Goal: Task Accomplishment & Management: Use online tool/utility

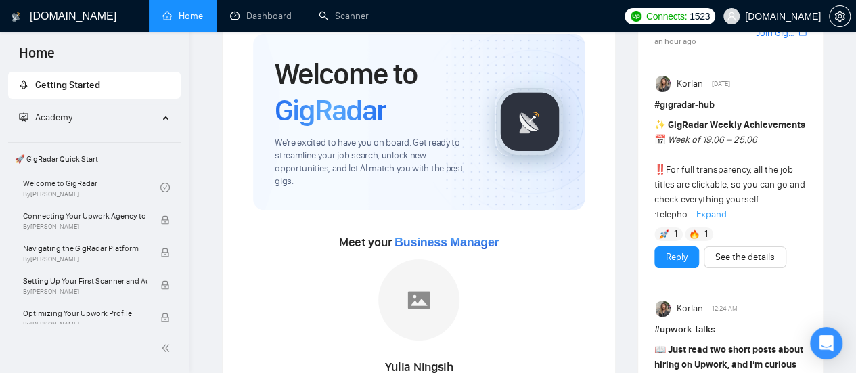
scroll to position [119, 0]
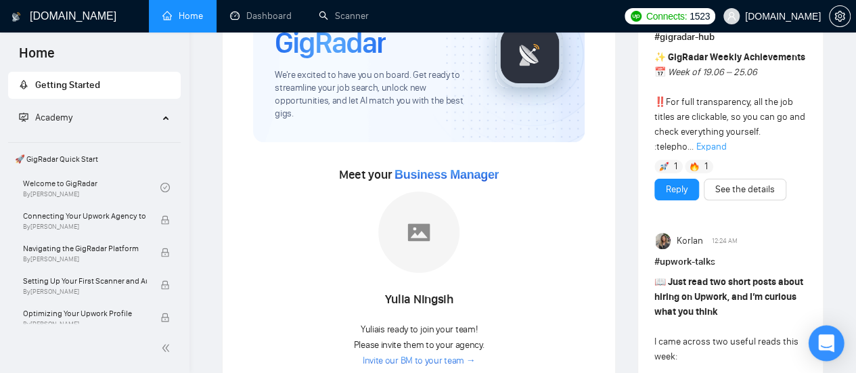
click at [831, 343] on icon "Open Intercom Messenger" at bounding box center [826, 343] width 16 height 18
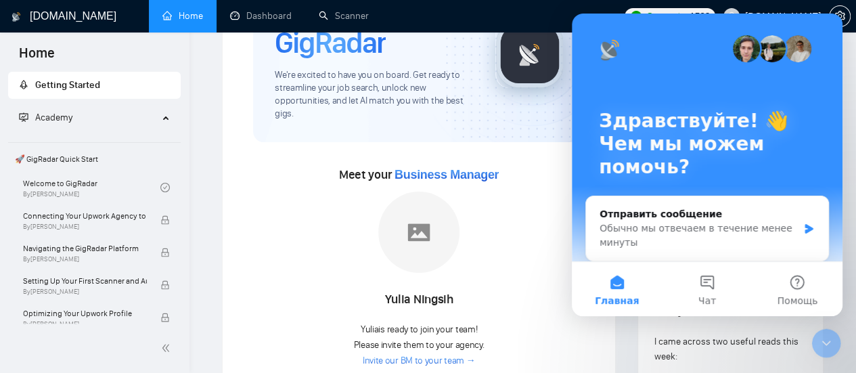
scroll to position [0, 0]
click at [825, 340] on icon "Закрыть службу сообщений Intercom" at bounding box center [826, 343] width 16 height 16
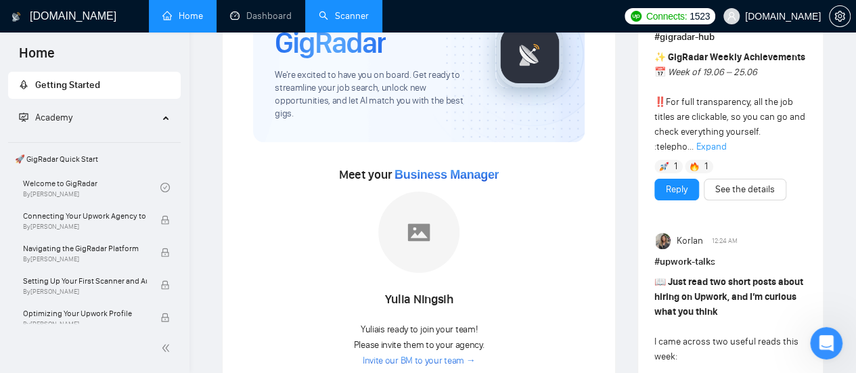
click at [356, 10] on link "Scanner" at bounding box center [344, 16] width 50 height 12
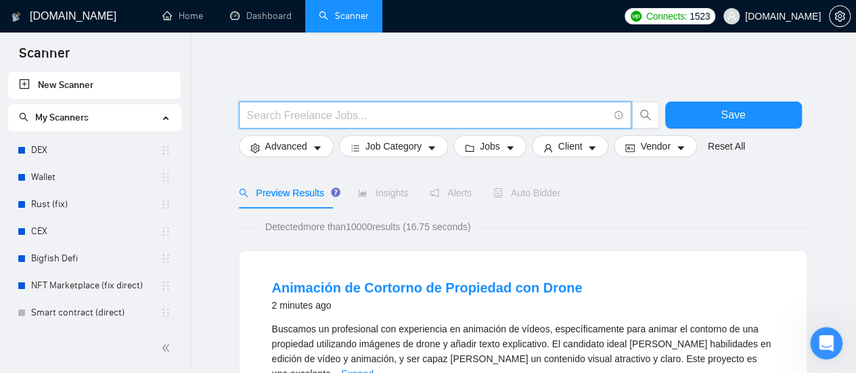
click at [357, 116] on input "text" at bounding box center [427, 115] width 361 height 17
type input "(mvp*) | "(MVP)" | "Minimum valuable product" | "Minimum viable product" | star…"
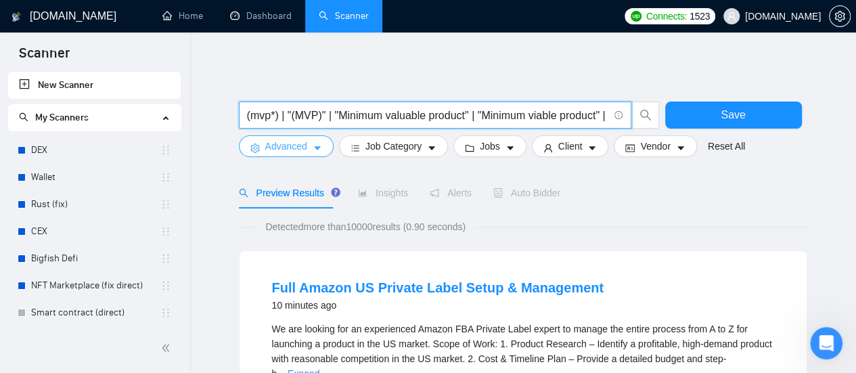
click at [319, 152] on icon "caret-down" at bounding box center [317, 147] width 9 height 9
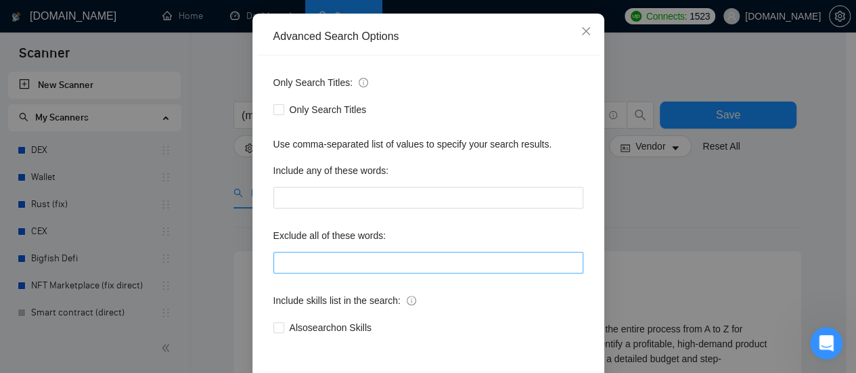
scroll to position [189, 0]
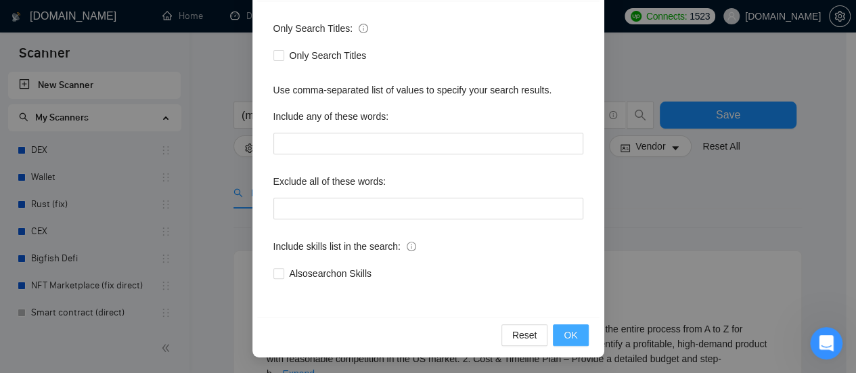
click at [574, 330] on button "OK" at bounding box center [570, 335] width 35 height 22
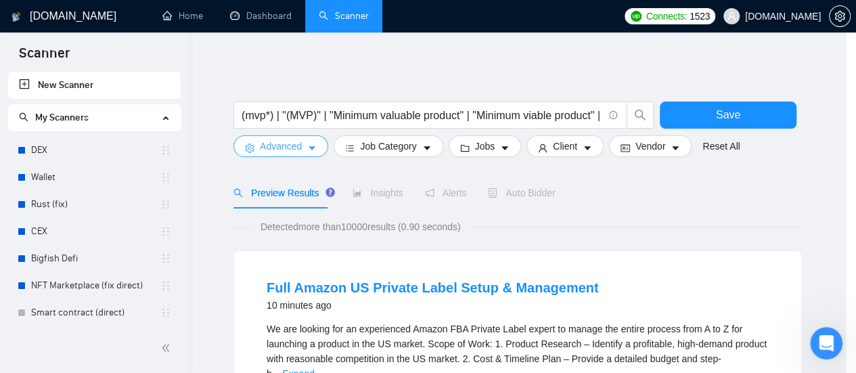
scroll to position [0, 0]
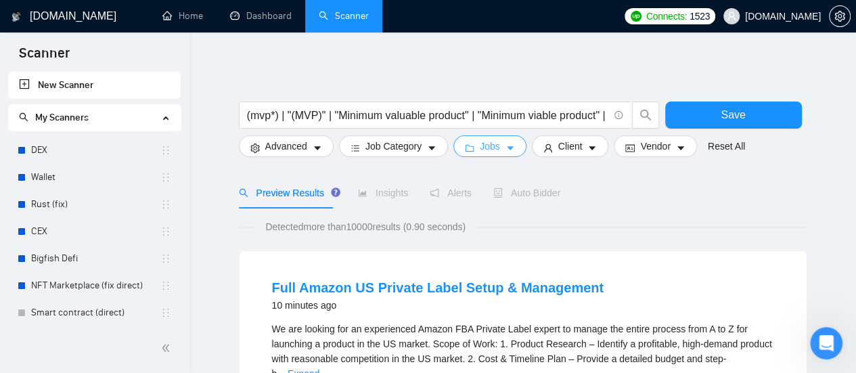
click at [507, 147] on icon "caret-down" at bounding box center [510, 148] width 7 height 4
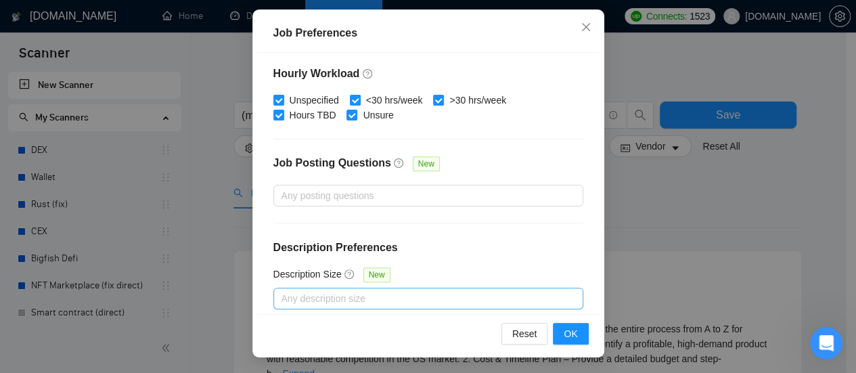
scroll to position [501, 0]
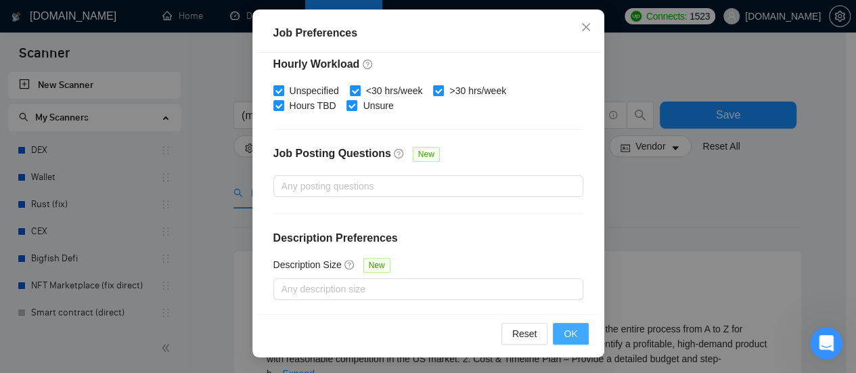
click at [574, 341] on button "OK" at bounding box center [570, 334] width 35 height 22
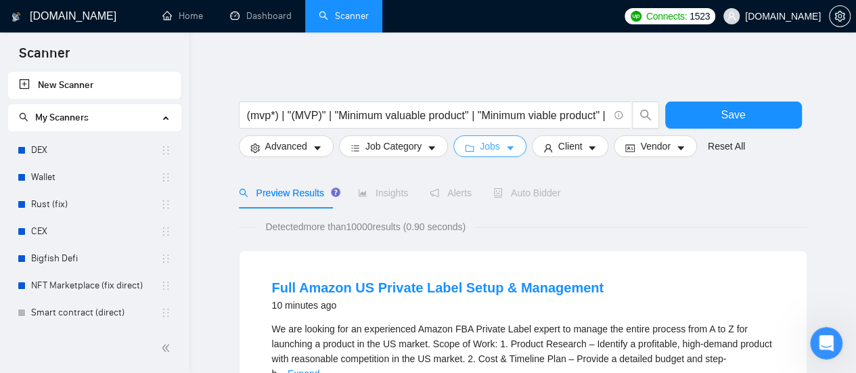
scroll to position [0, 0]
click at [591, 146] on icon "caret-down" at bounding box center [591, 147] width 9 height 9
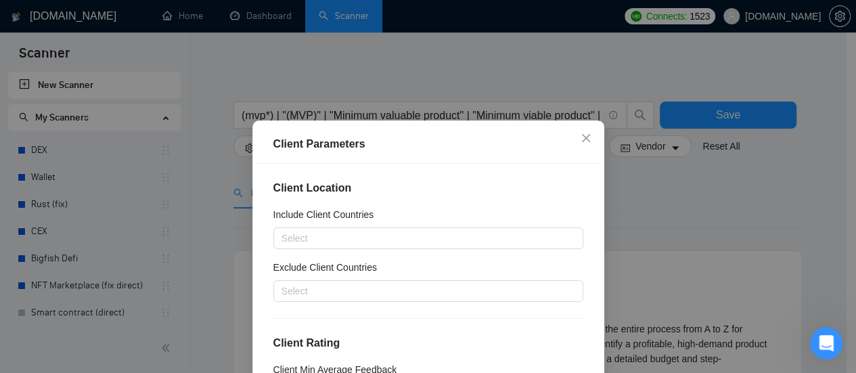
scroll to position [68, 0]
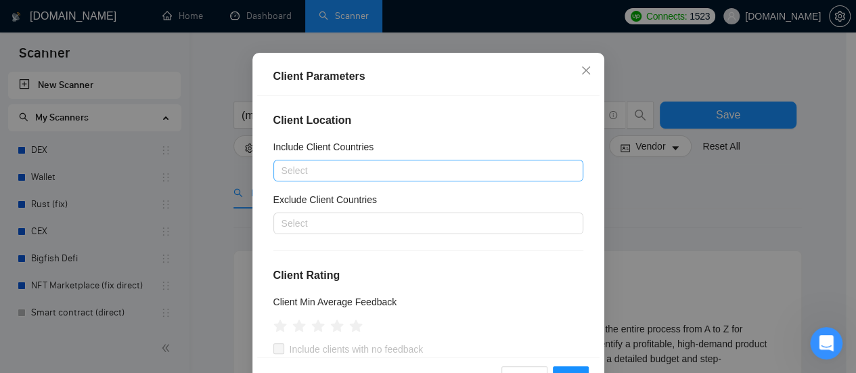
click at [351, 173] on div at bounding box center [422, 170] width 290 height 16
type input "Г"
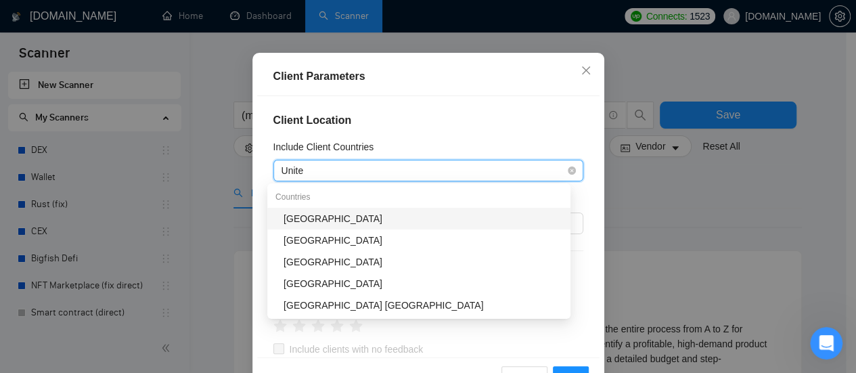
type input "United"
click at [332, 217] on div "[GEOGRAPHIC_DATA]" at bounding box center [423, 218] width 279 height 15
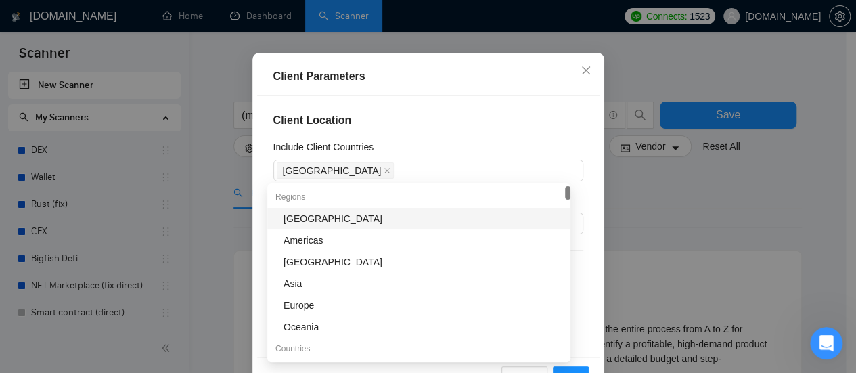
click at [434, 136] on div "Client Location Include Client Countries [GEOGRAPHIC_DATA] Exclude Client Count…" at bounding box center [428, 226] width 342 height 261
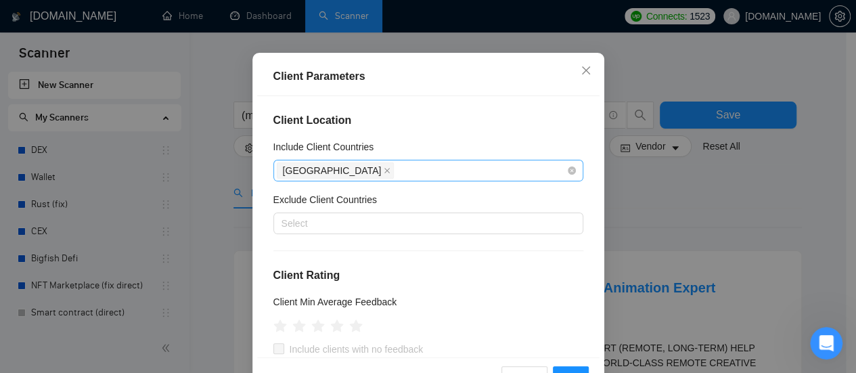
click at [405, 175] on div "[GEOGRAPHIC_DATA]" at bounding box center [422, 170] width 290 height 19
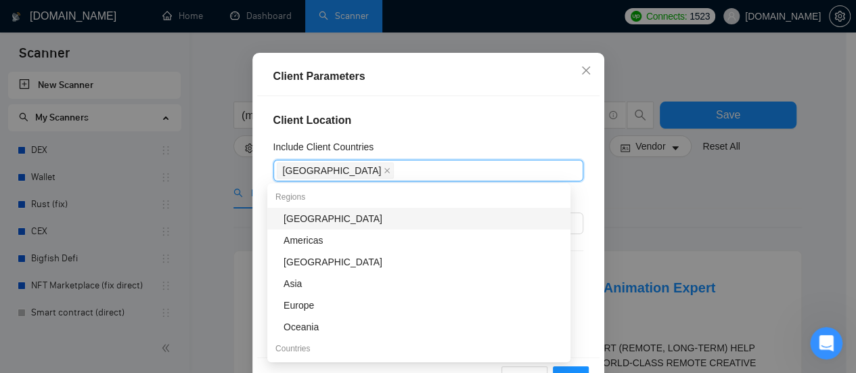
click at [453, 129] on div "Client Location Include Client Countries [GEOGRAPHIC_DATA] Exclude Client Count…" at bounding box center [428, 226] width 342 height 261
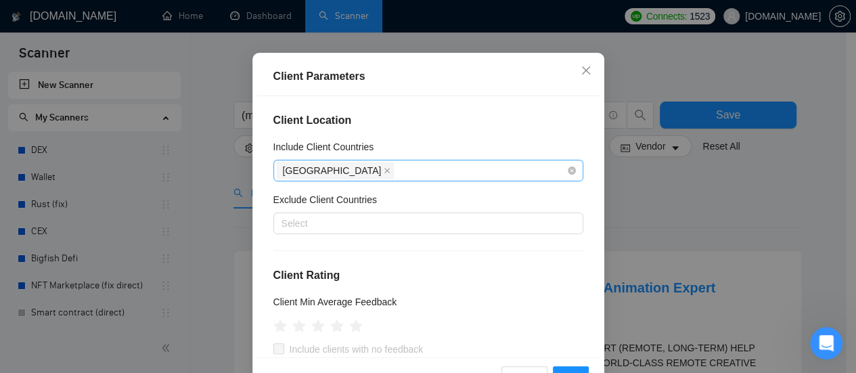
click at [393, 177] on div "[GEOGRAPHIC_DATA]" at bounding box center [422, 170] width 290 height 19
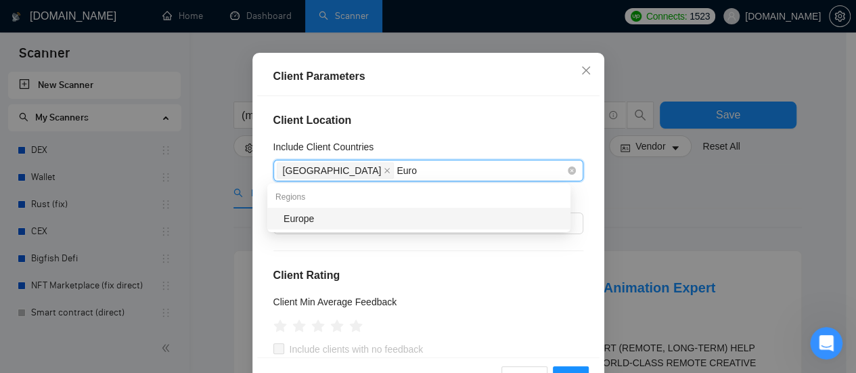
type input "Europ"
click at [368, 222] on div "Europe" at bounding box center [423, 218] width 279 height 15
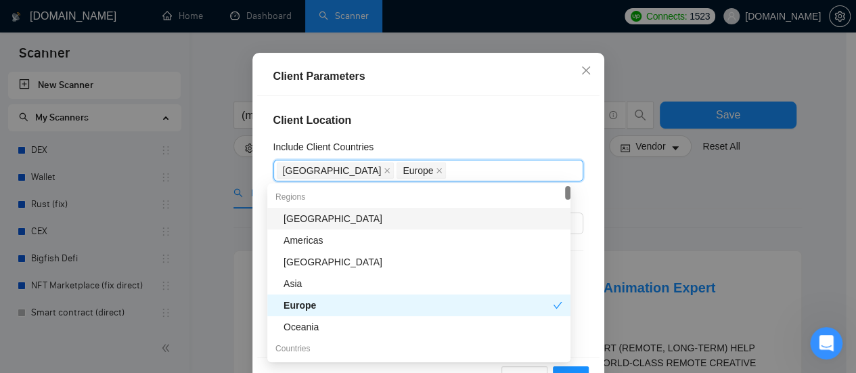
click at [480, 137] on div "Client Location Include Client Countries [GEOGRAPHIC_DATA] [GEOGRAPHIC_DATA] Ex…" at bounding box center [428, 226] width 342 height 261
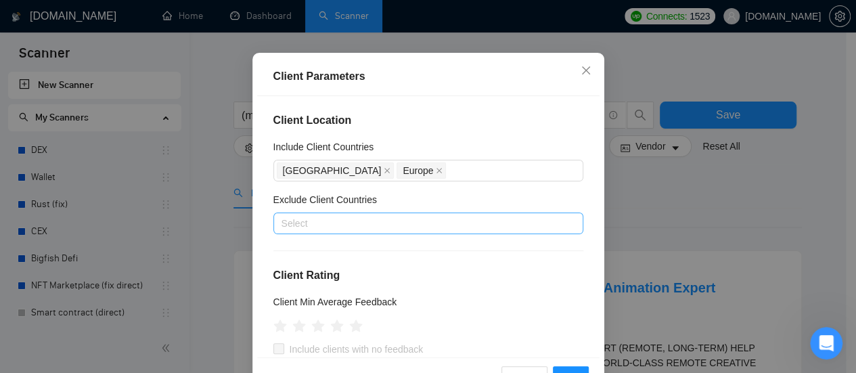
click at [411, 224] on div at bounding box center [422, 223] width 290 height 16
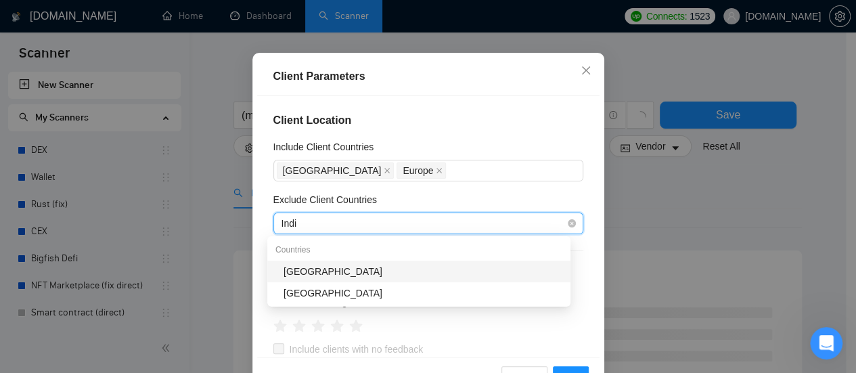
type input "[GEOGRAPHIC_DATA]"
click at [327, 265] on div "[GEOGRAPHIC_DATA]" at bounding box center [423, 271] width 279 height 15
click at [361, 221] on div "[GEOGRAPHIC_DATA] [GEOGRAPHIC_DATA]" at bounding box center [422, 223] width 290 height 16
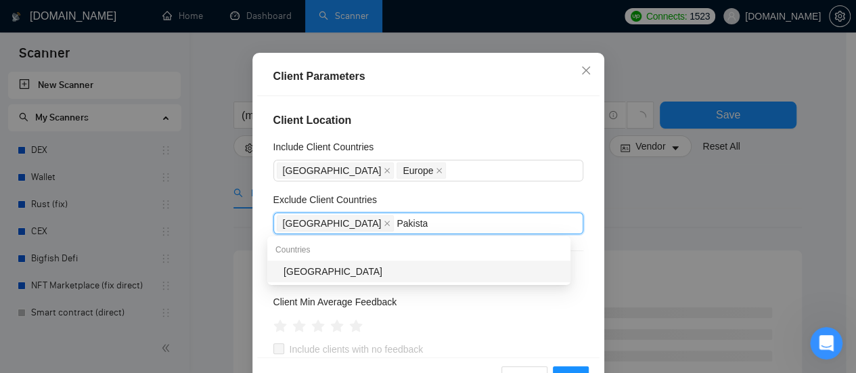
type input "[GEOGRAPHIC_DATA]"
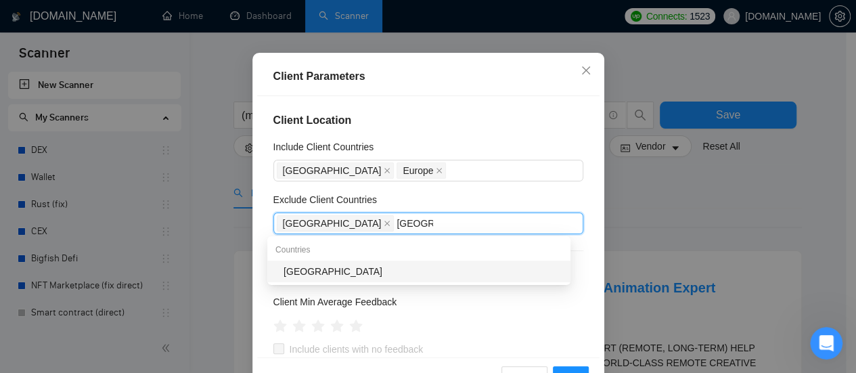
click at [311, 275] on div "[GEOGRAPHIC_DATA]" at bounding box center [423, 271] width 279 height 15
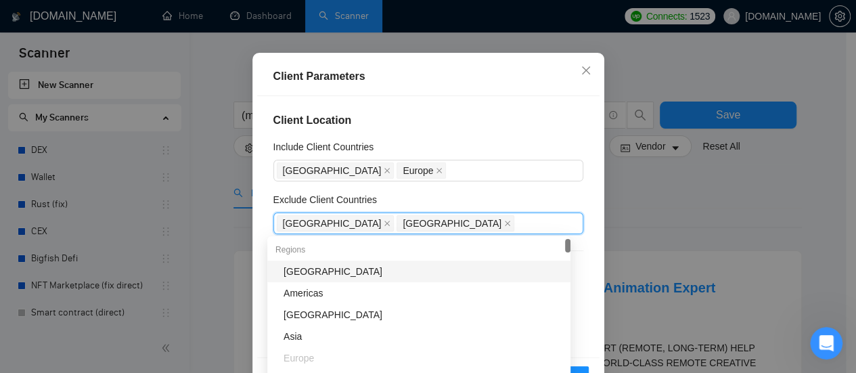
click at [473, 193] on div "Exclude Client Countries" at bounding box center [428, 202] width 310 height 20
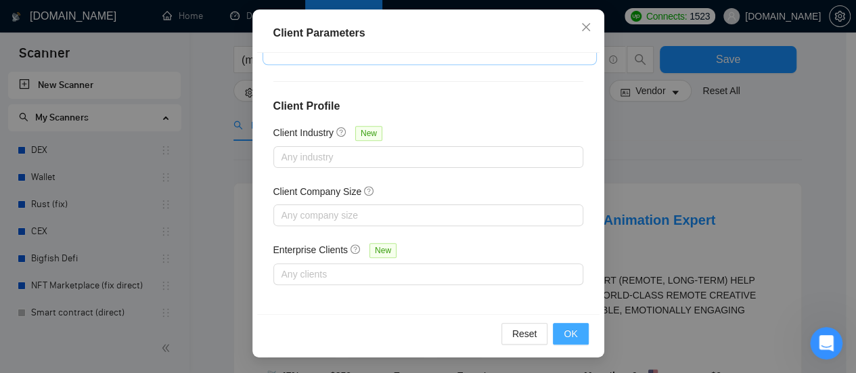
click at [570, 332] on span "OK" at bounding box center [571, 333] width 14 height 15
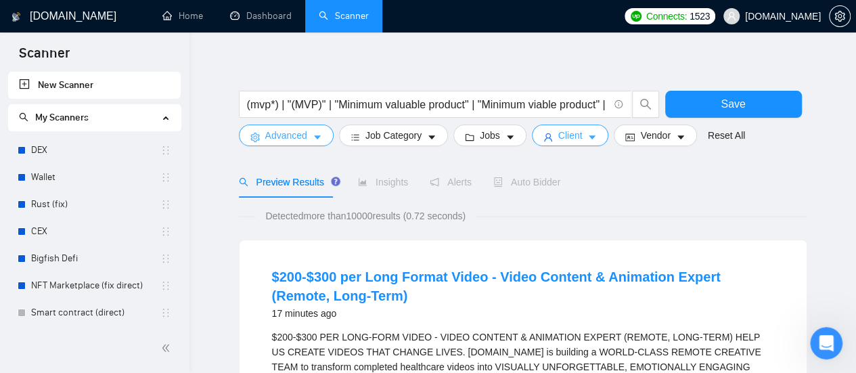
scroll to position [0, 0]
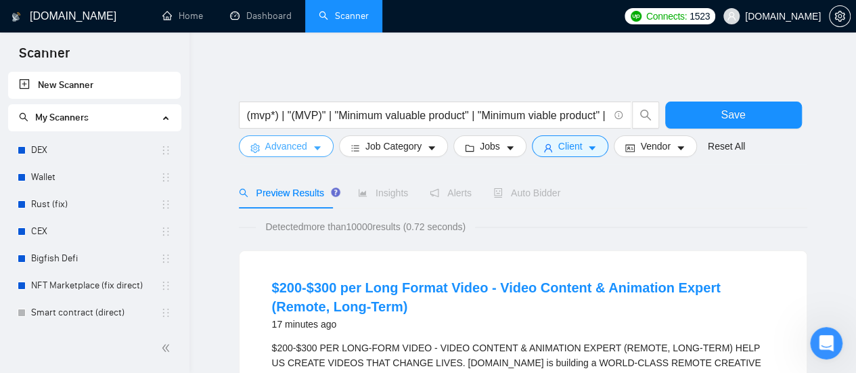
click at [313, 145] on icon "caret-down" at bounding box center [317, 147] width 9 height 9
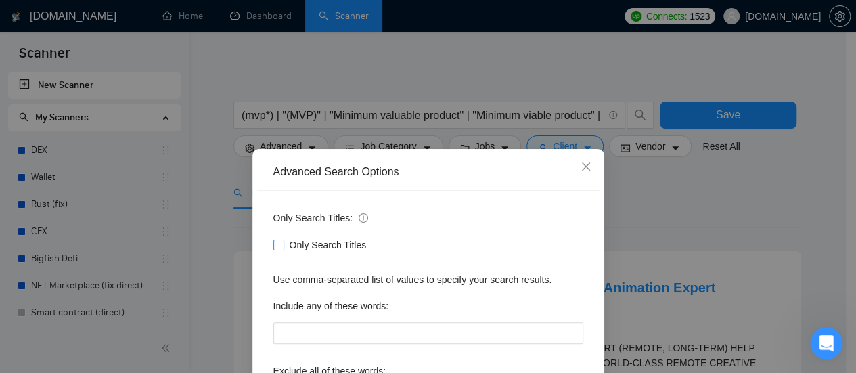
click at [284, 246] on span "Only Search Titles" at bounding box center [328, 245] width 88 height 15
click at [279, 246] on input "Only Search Titles" at bounding box center [277, 244] width 9 height 9
checkbox input "true"
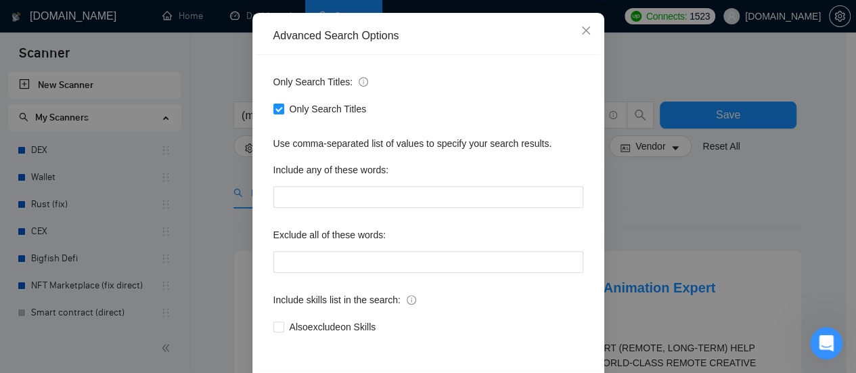
scroll to position [189, 0]
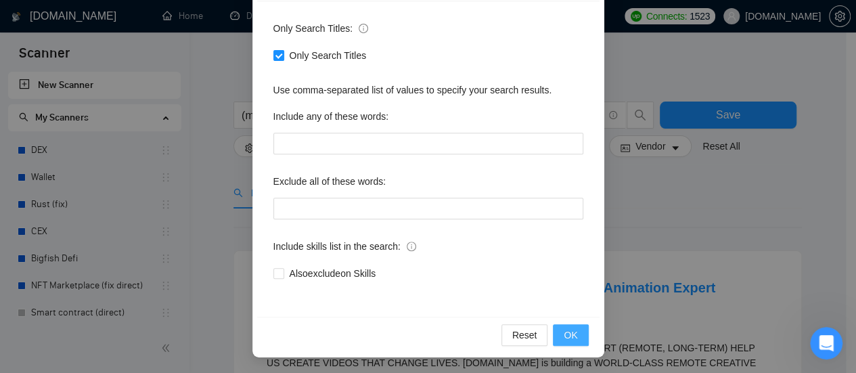
click at [567, 334] on span "OK" at bounding box center [571, 335] width 14 height 15
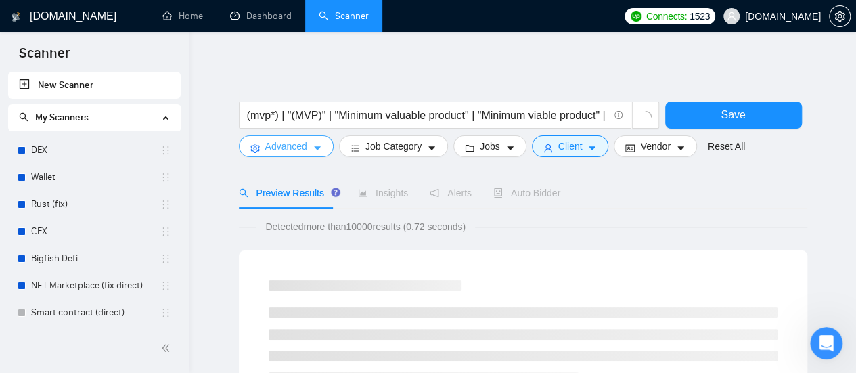
scroll to position [0, 0]
click at [559, 187] on div "Preview Results Insights Alerts Auto Bidder" at bounding box center [523, 192] width 568 height 31
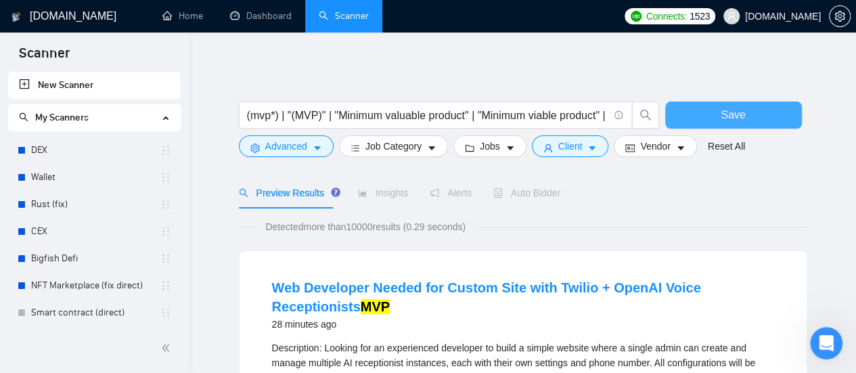
click at [744, 116] on button "Save" at bounding box center [733, 115] width 137 height 27
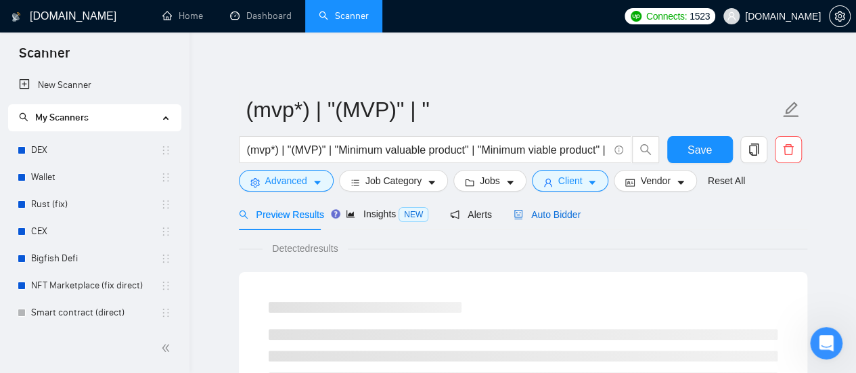
click at [551, 219] on span "Auto Bidder" at bounding box center [547, 214] width 67 height 11
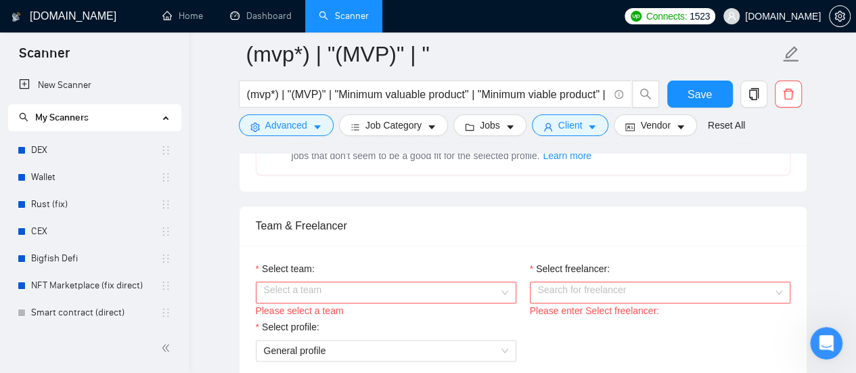
scroll to position [744, 0]
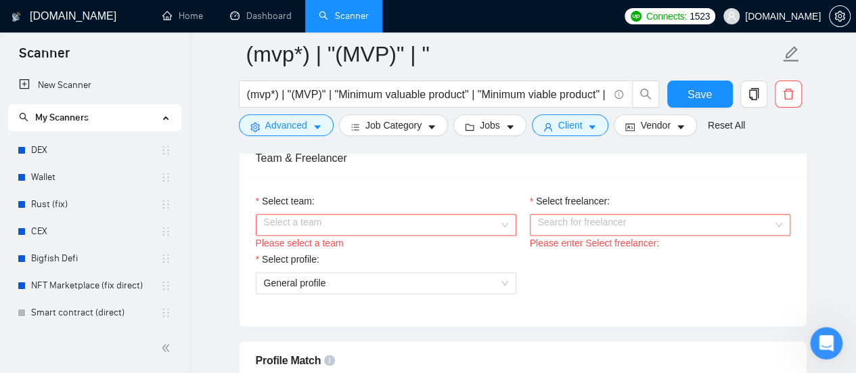
click at [464, 215] on input "Select team:" at bounding box center [381, 225] width 235 height 20
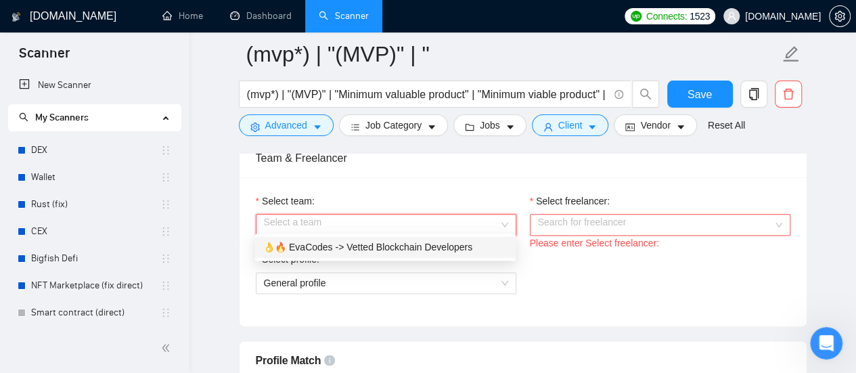
click at [388, 247] on div "👌🔥 EvaCodes -> Vetted Blockchain Developers" at bounding box center [385, 247] width 244 height 15
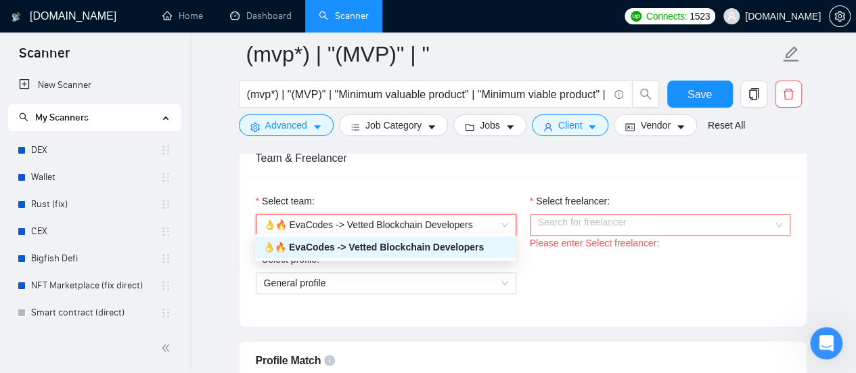
click at [652, 221] on input "Select freelancer:" at bounding box center [655, 225] width 235 height 20
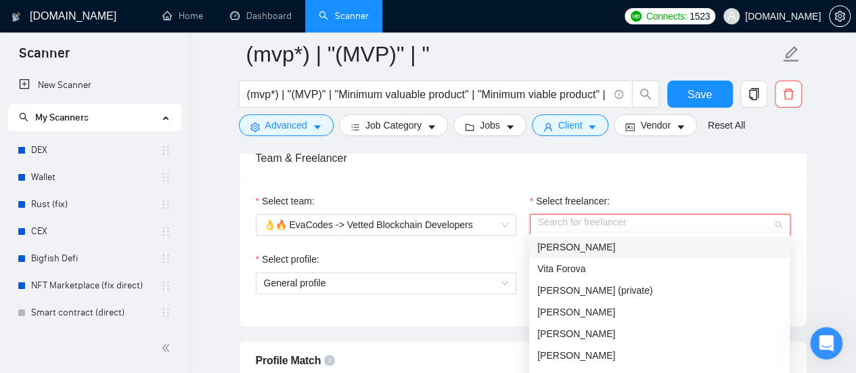
scroll to position [677, 0]
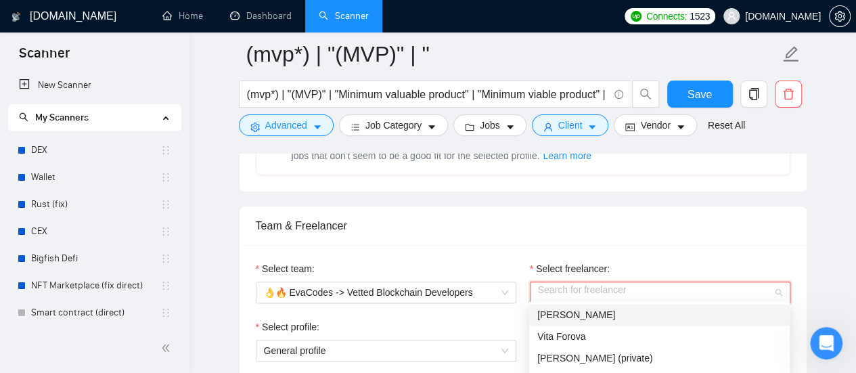
click at [574, 313] on span "[PERSON_NAME]" at bounding box center [576, 314] width 78 height 11
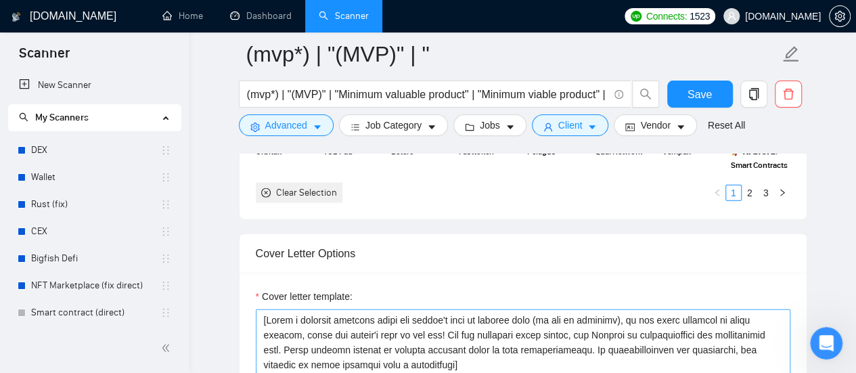
scroll to position [1624, 0]
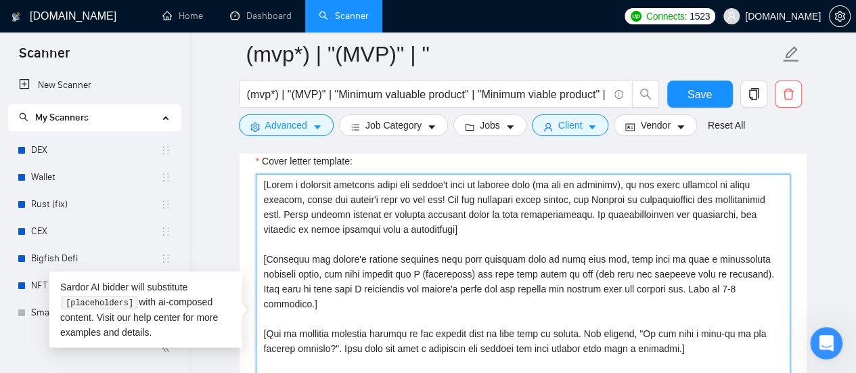
click at [267, 181] on textarea "Cover letter template:" at bounding box center [523, 326] width 535 height 305
click at [465, 250] on textarea "Cover letter template:" at bounding box center [523, 326] width 535 height 305
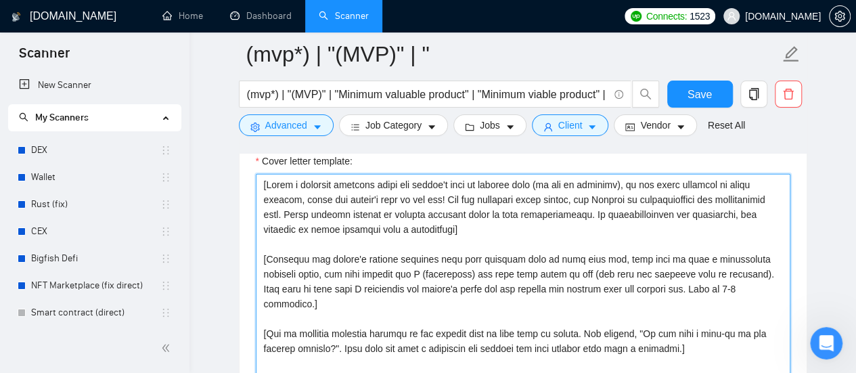
click at [459, 259] on textarea "Cover letter template:" at bounding box center [523, 326] width 535 height 305
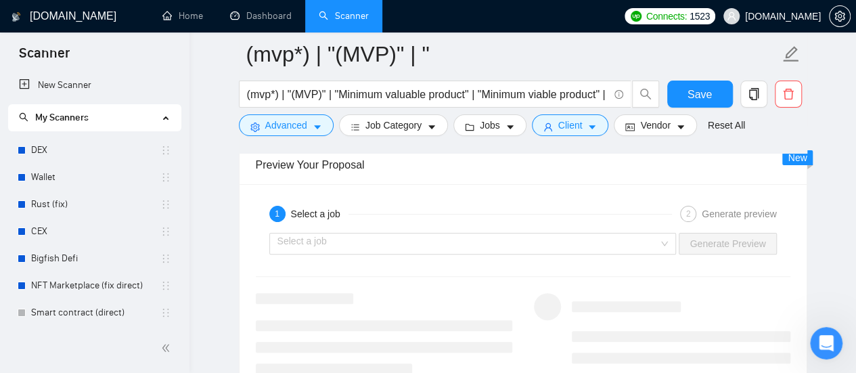
scroll to position [2647, 0]
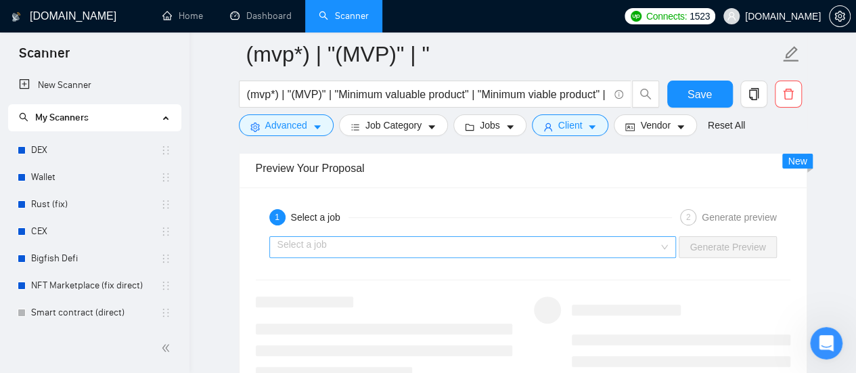
click at [487, 242] on input "search" at bounding box center [468, 247] width 382 height 20
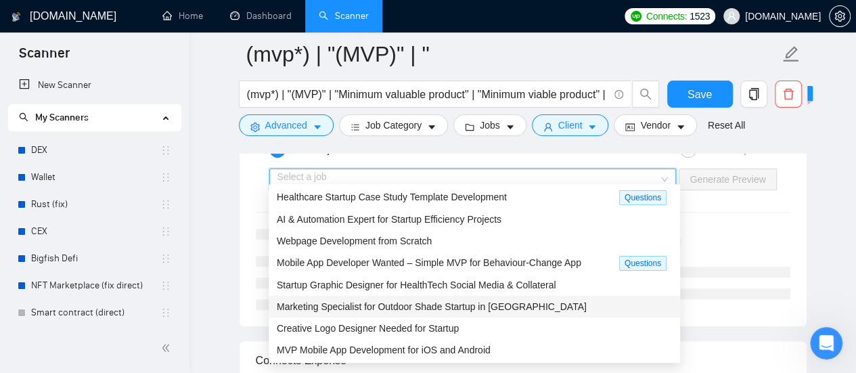
scroll to position [0, 0]
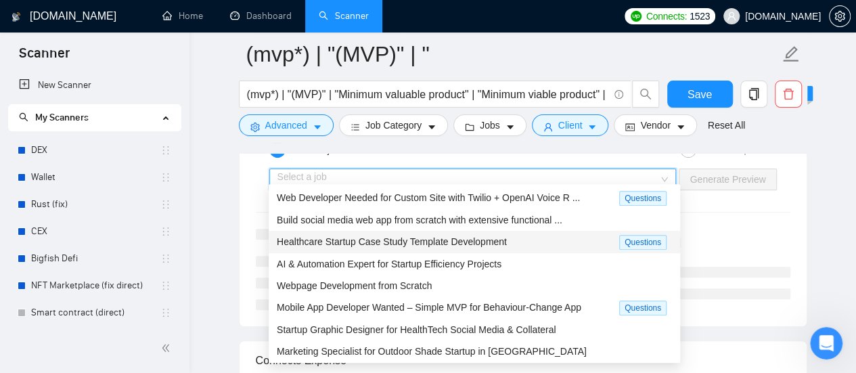
click at [359, 242] on span "Healthcare Startup Case Study Template Development" at bounding box center [392, 241] width 230 height 11
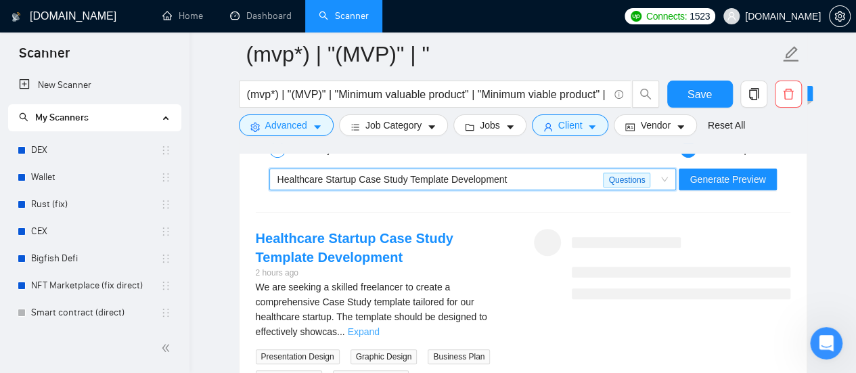
click at [380, 326] on link "Expand" at bounding box center [364, 331] width 32 height 11
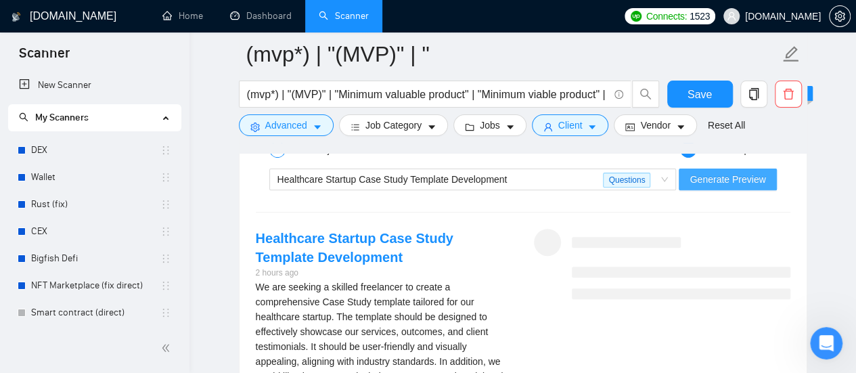
click at [728, 174] on span "Generate Preview" at bounding box center [728, 179] width 76 height 15
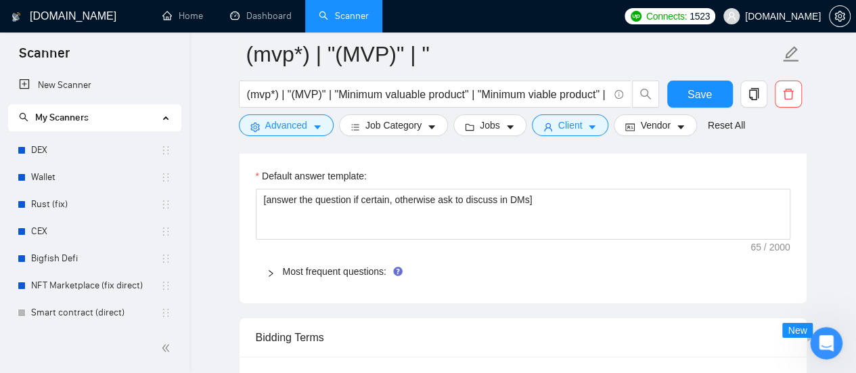
scroll to position [2038, 0]
click at [362, 269] on link "Most frequent questions:" at bounding box center [335, 269] width 104 height 11
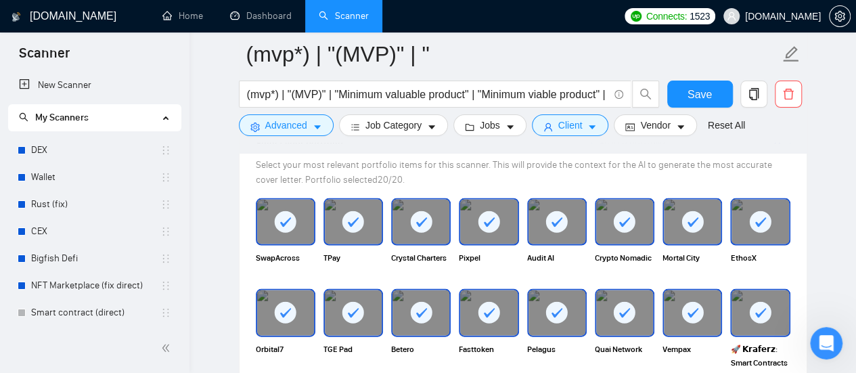
scroll to position [1294, 0]
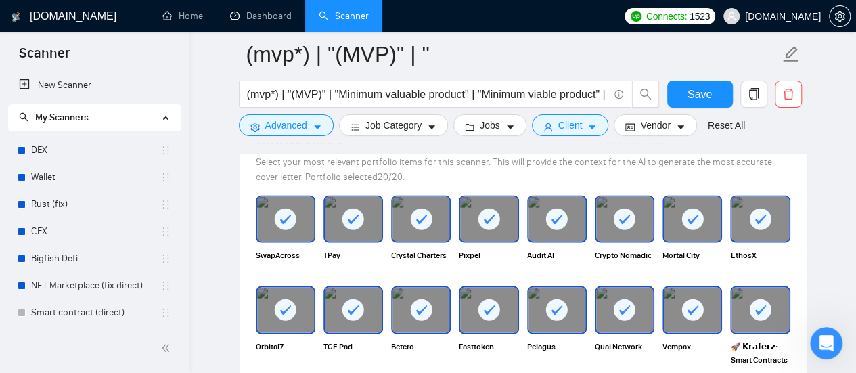
click at [502, 225] on div at bounding box center [488, 219] width 57 height 45
click at [503, 224] on img at bounding box center [488, 219] width 57 height 45
click at [503, 224] on div at bounding box center [488, 219] width 57 height 45
click at [505, 216] on img at bounding box center [488, 219] width 57 height 45
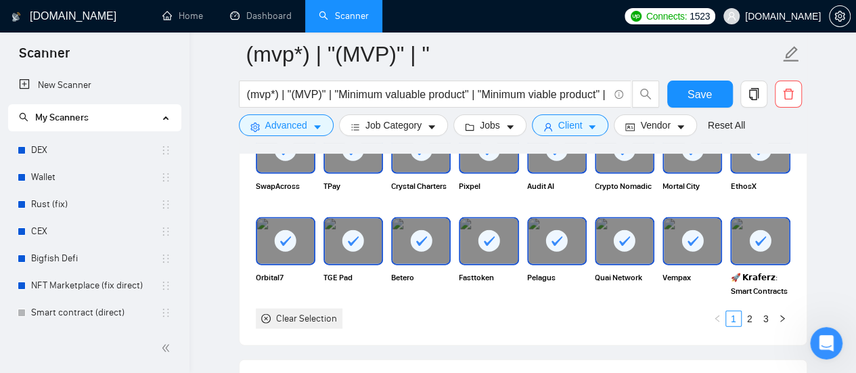
scroll to position [1361, 0]
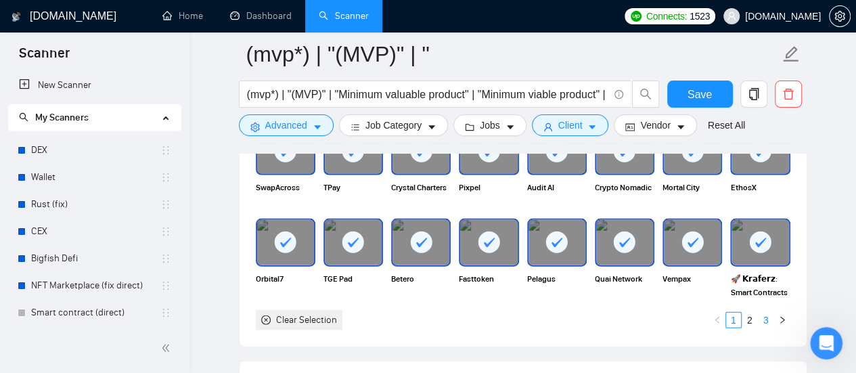
click at [765, 314] on link "3" at bounding box center [766, 320] width 15 height 15
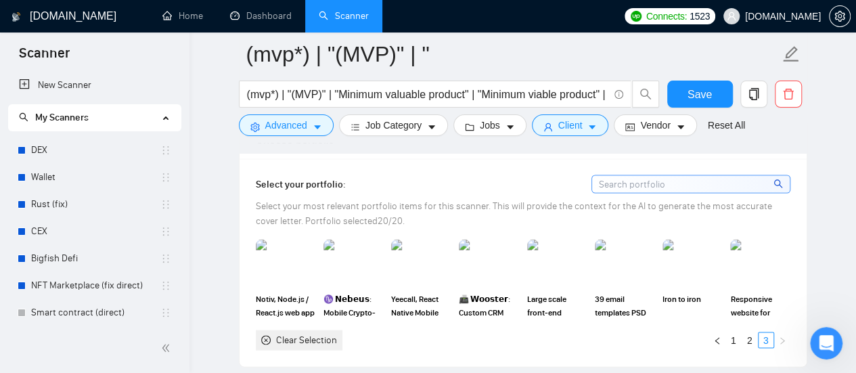
scroll to position [1226, 0]
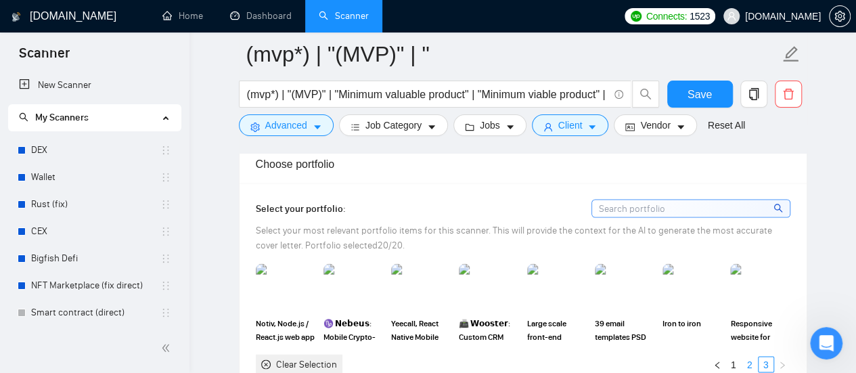
click at [750, 359] on link "2" at bounding box center [749, 364] width 15 height 15
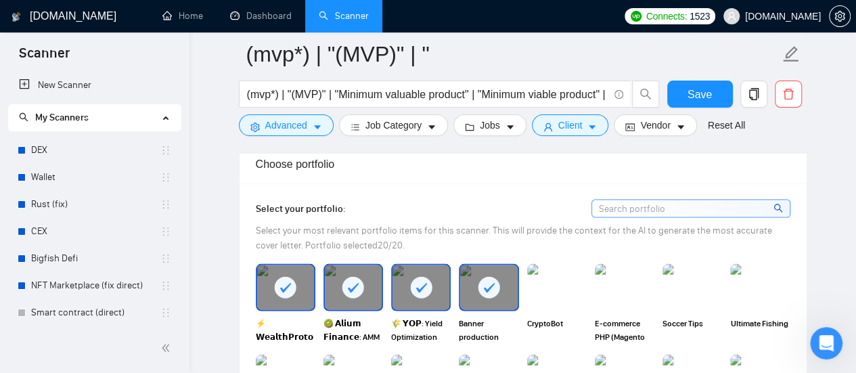
click at [681, 206] on input at bounding box center [691, 208] width 198 height 17
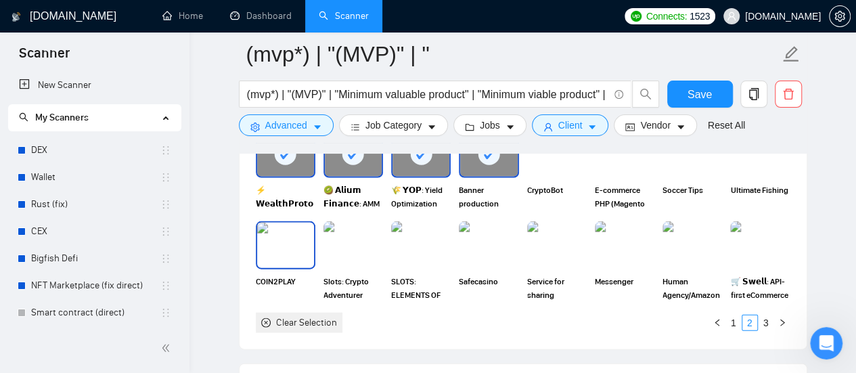
scroll to position [1361, 0]
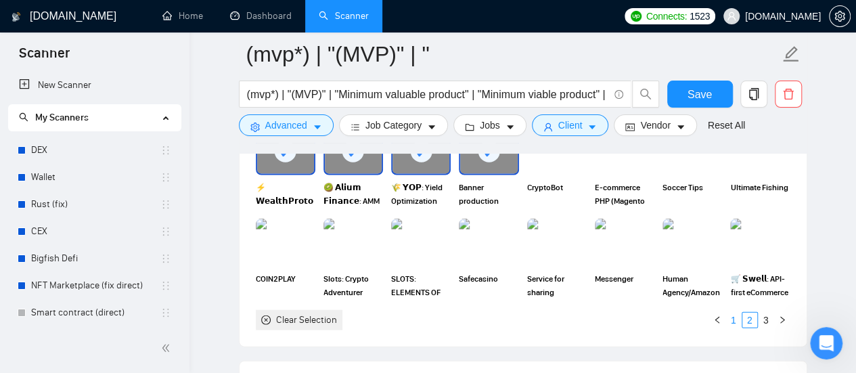
click at [738, 317] on link "1" at bounding box center [733, 320] width 15 height 15
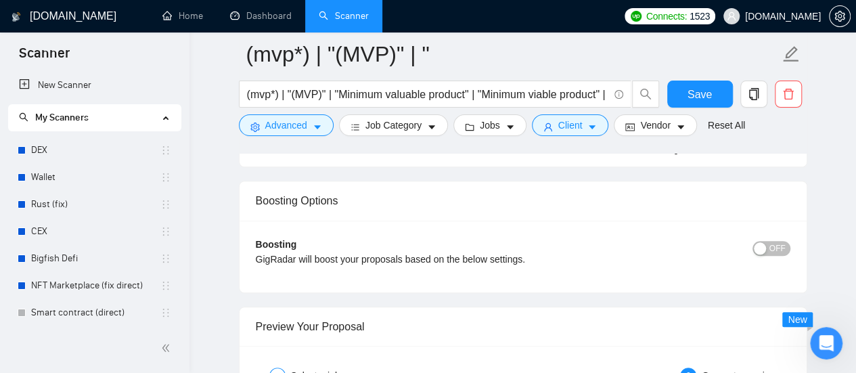
scroll to position [3045, 0]
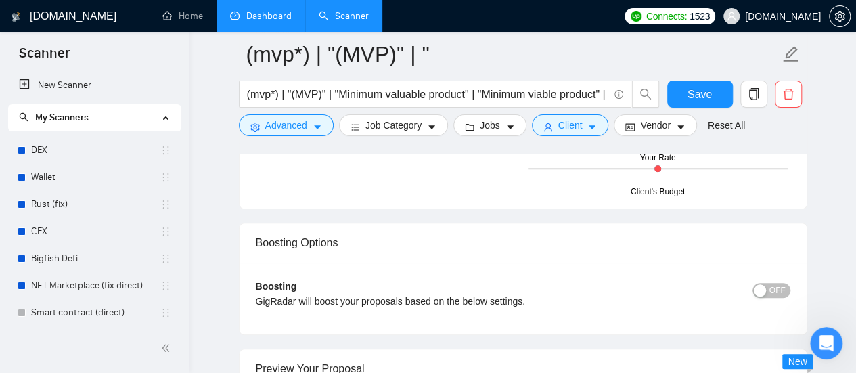
click at [279, 17] on link "Dashboard" at bounding box center [261, 16] width 62 height 12
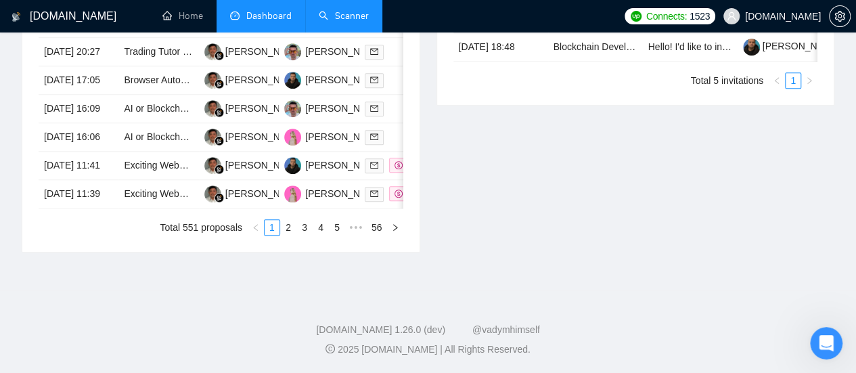
type input "[DATE]"
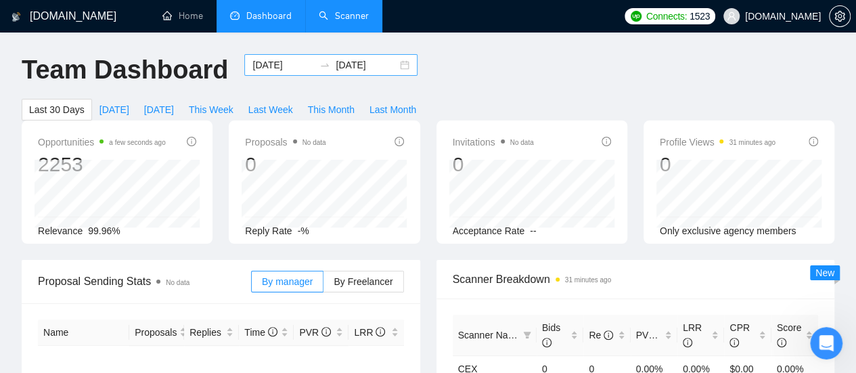
click at [258, 67] on input "[DATE]" at bounding box center [283, 65] width 62 height 15
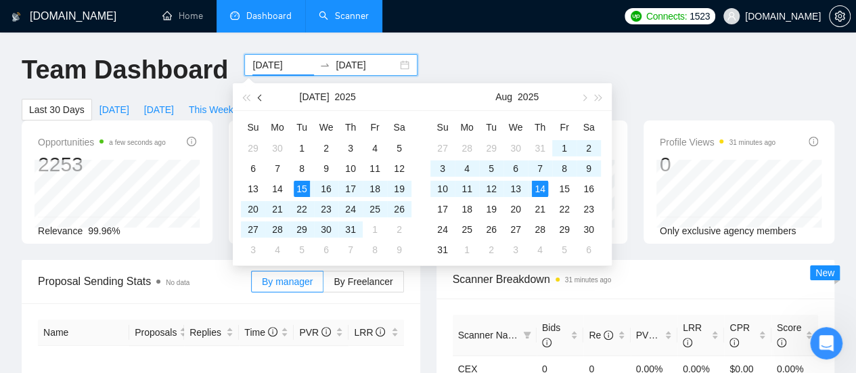
click at [261, 99] on span "button" at bounding box center [261, 97] width 7 height 7
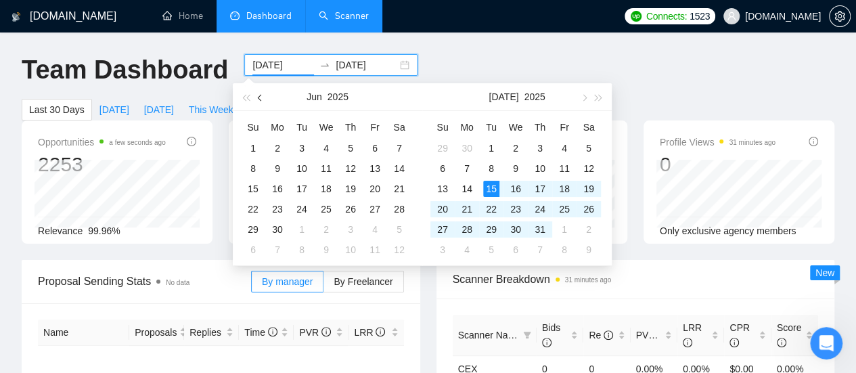
click at [261, 99] on span "button" at bounding box center [261, 97] width 7 height 7
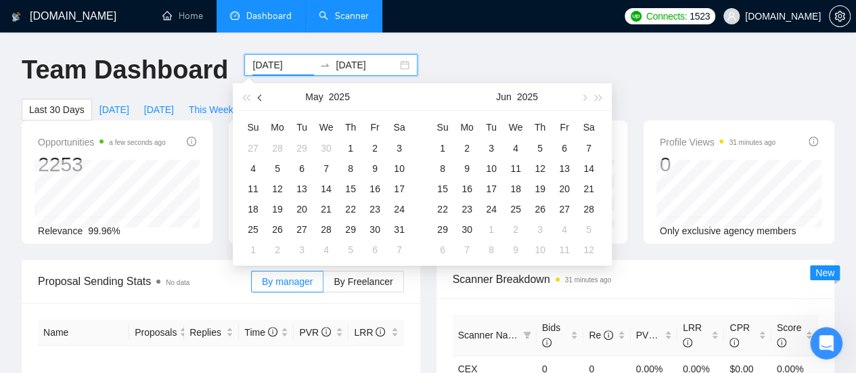
click at [261, 99] on span "button" at bounding box center [261, 97] width 7 height 7
type input "[DATE]"
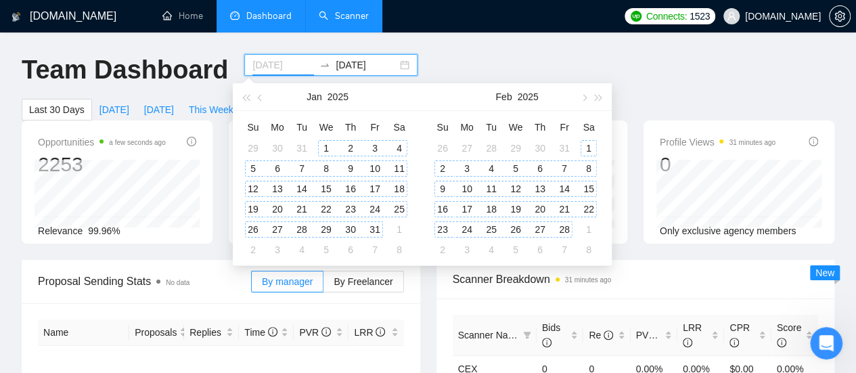
click at [326, 146] on div "1" at bounding box center [326, 148] width 16 height 16
click at [351, 60] on input "[DATE]" at bounding box center [367, 65] width 62 height 15
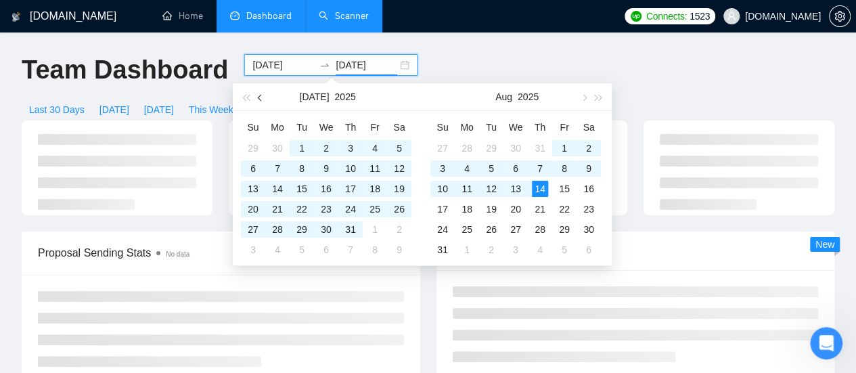
click at [258, 98] on span "button" at bounding box center [261, 97] width 7 height 7
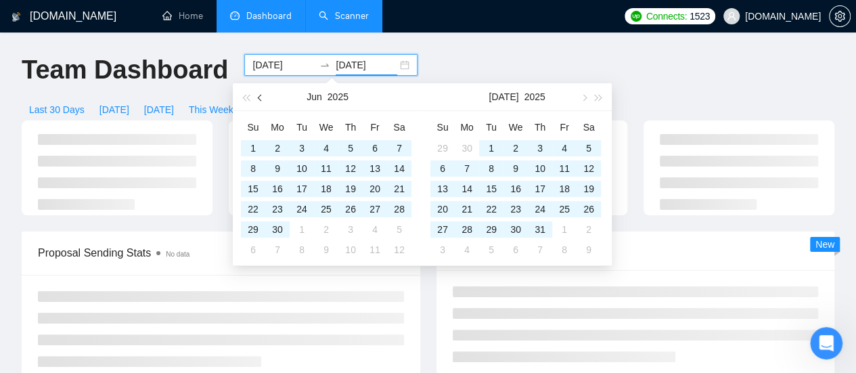
click at [258, 98] on span "button" at bounding box center [261, 97] width 7 height 7
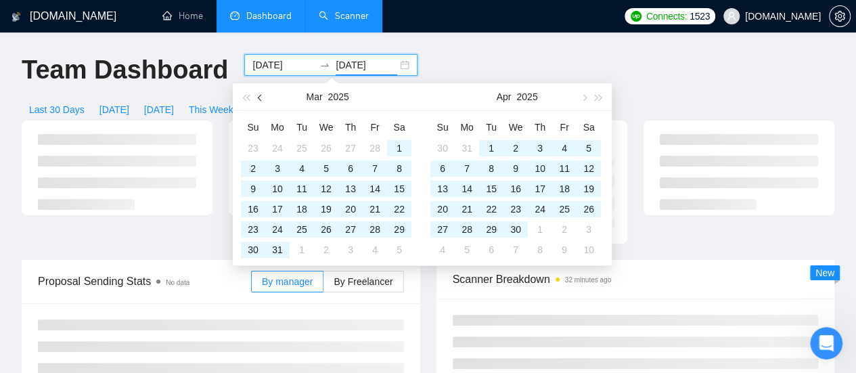
click at [258, 98] on span "button" at bounding box center [261, 97] width 7 height 7
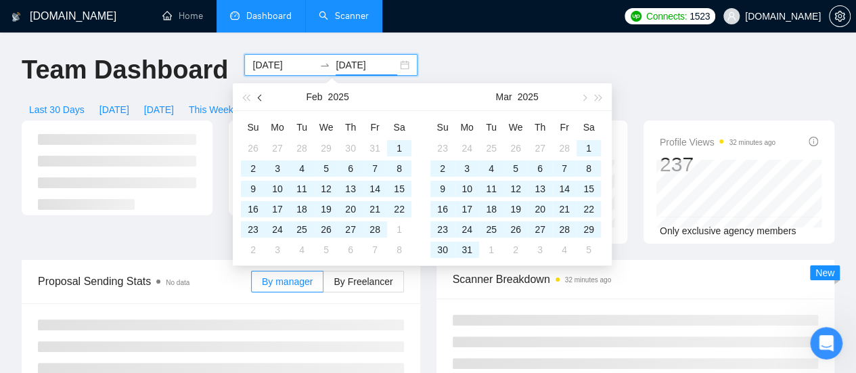
click at [258, 98] on span "button" at bounding box center [261, 97] width 7 height 7
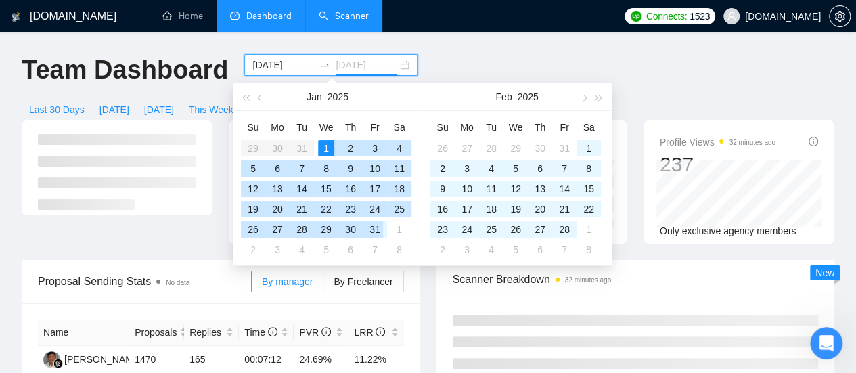
type input "[DATE]"
click at [378, 228] on div "31" at bounding box center [375, 229] width 16 height 16
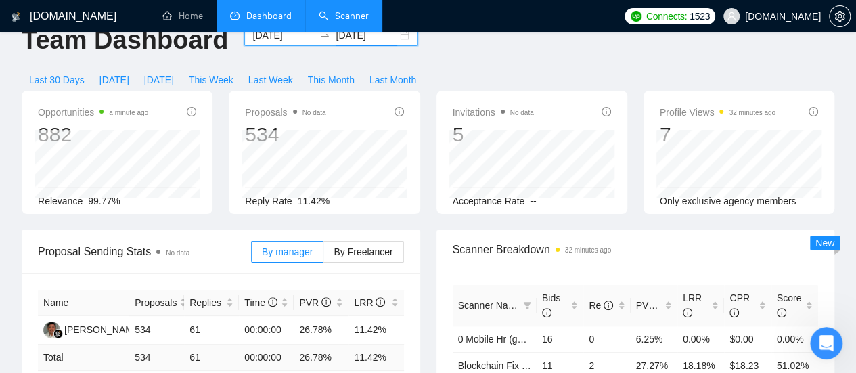
scroll to position [135, 0]
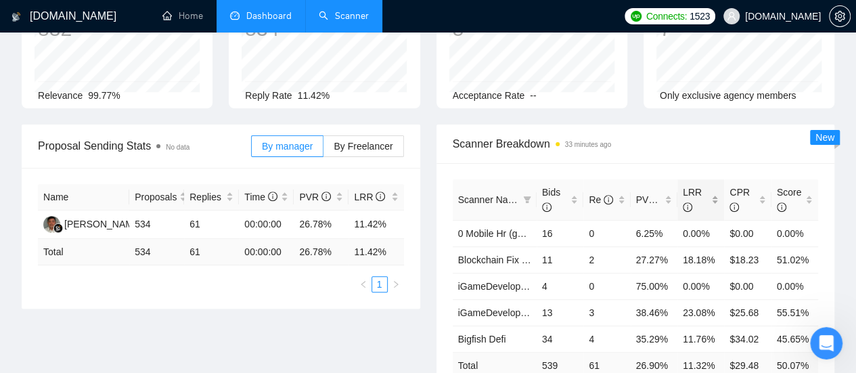
click at [701, 185] on span "LRR" at bounding box center [696, 200] width 26 height 30
click at [713, 185] on div "LRR" at bounding box center [701, 200] width 36 height 30
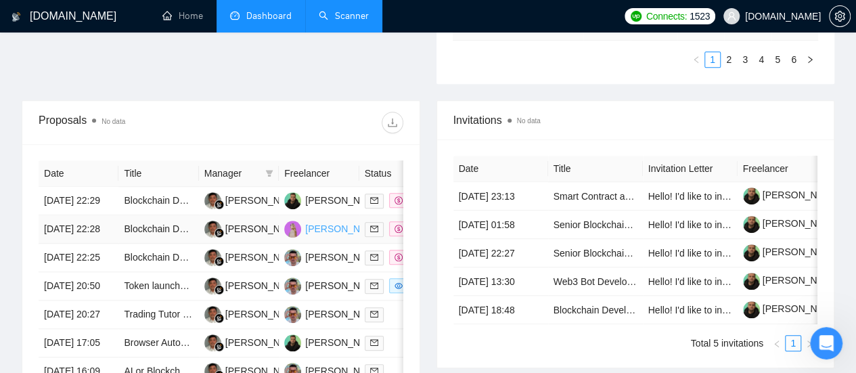
scroll to position [677, 0]
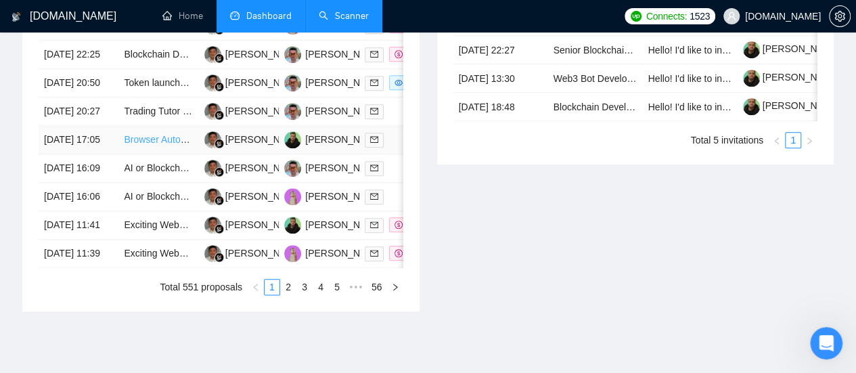
click at [148, 145] on link "Browser Automation Platform Needed (Fulltime / Large Project)" at bounding box center [256, 139] width 265 height 11
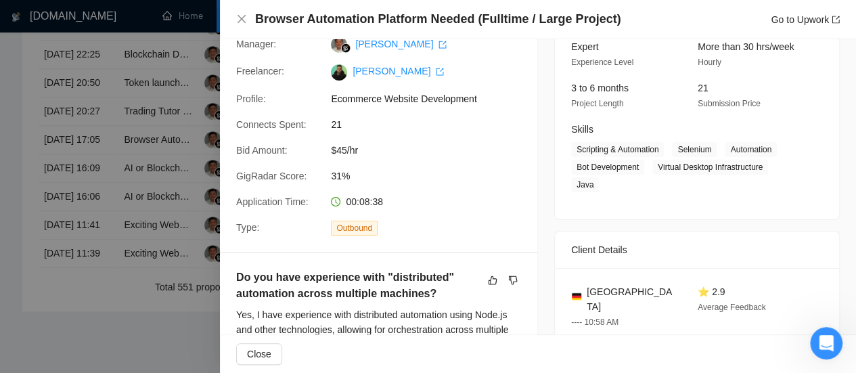
scroll to position [135, 0]
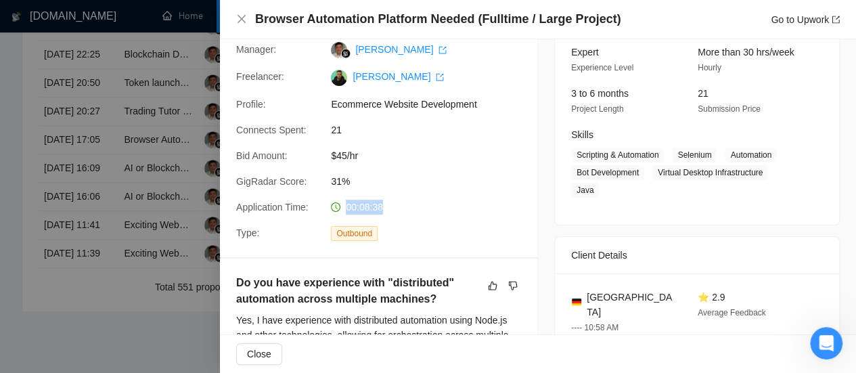
drag, startPoint x: 344, startPoint y: 209, endPoint x: 386, endPoint y: 209, distance: 42.6
click at [386, 209] on div "00:08:38" at bounding box center [396, 207] width 143 height 15
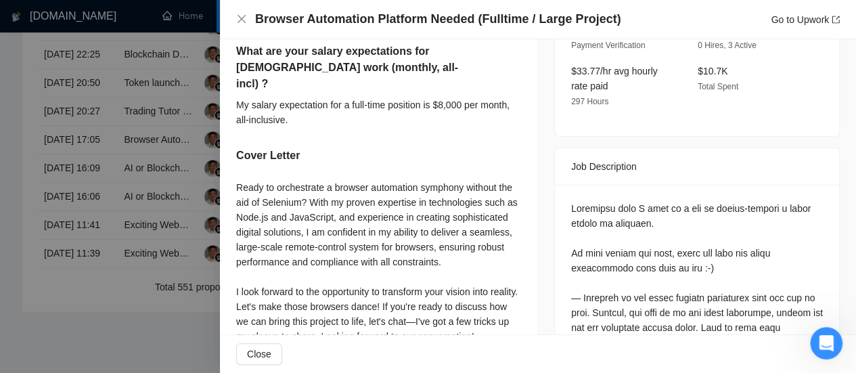
scroll to position [526, 0]
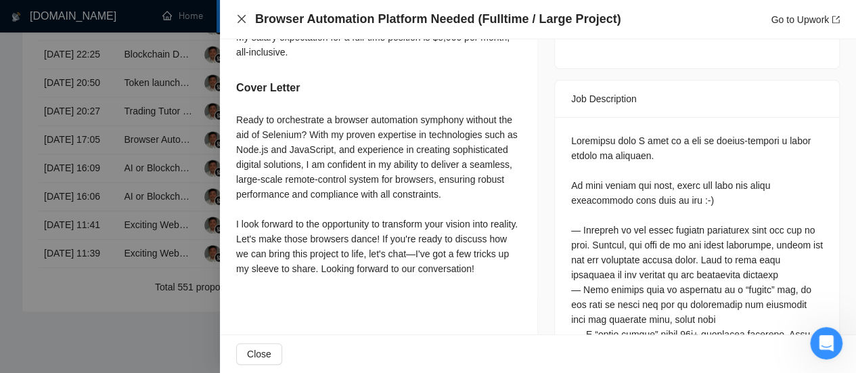
click at [241, 23] on icon "close" at bounding box center [241, 19] width 11 height 11
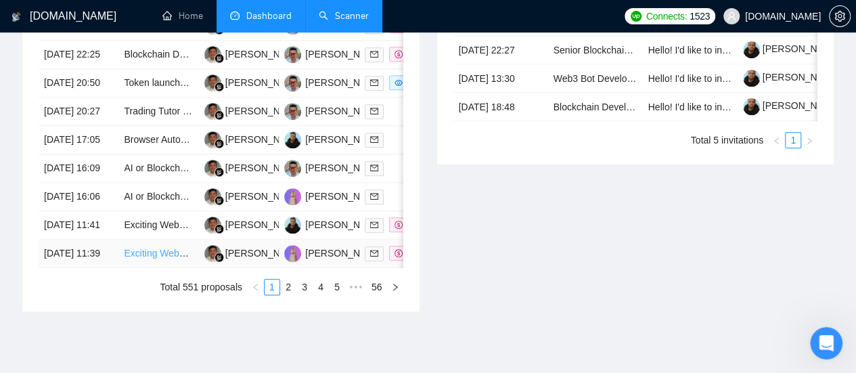
scroll to position [812, 0]
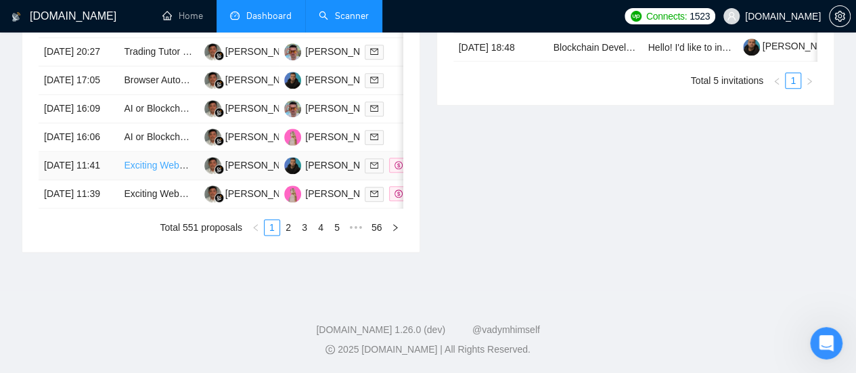
click at [173, 168] on link "Exciting Web3 Game(Racing): Game&Web3 Developer Wanted!" at bounding box center [259, 165] width 270 height 11
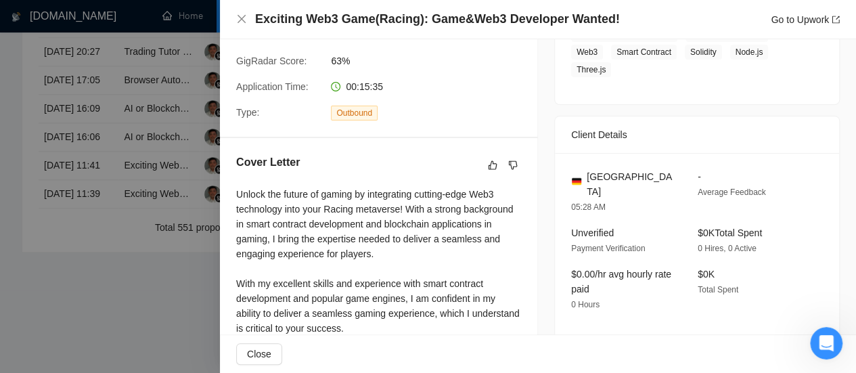
scroll to position [120, 0]
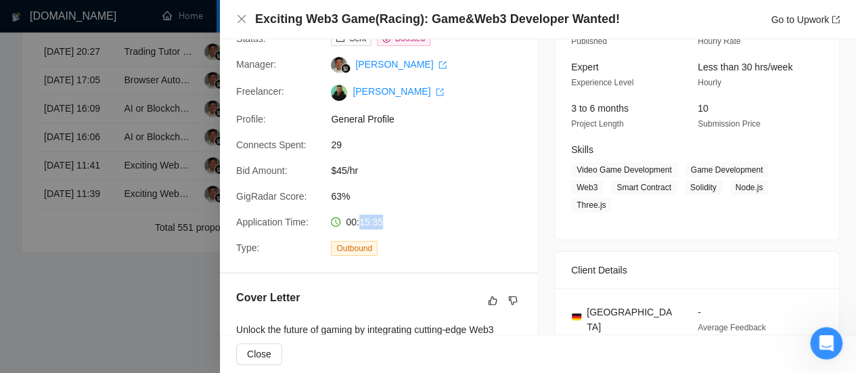
drag, startPoint x: 358, startPoint y: 224, endPoint x: 392, endPoint y: 225, distance: 33.9
click at [392, 225] on div "00:15:35" at bounding box center [396, 222] width 143 height 15
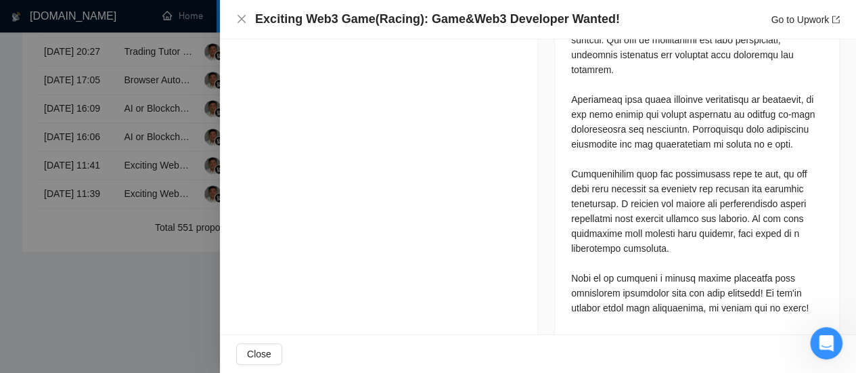
scroll to position [690, 0]
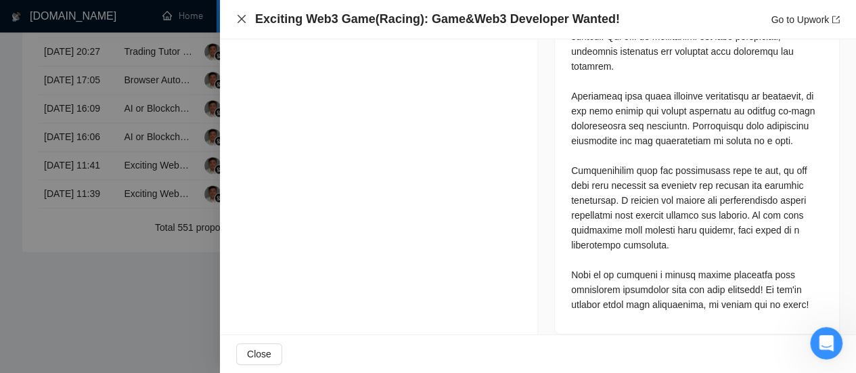
click at [241, 20] on icon "close" at bounding box center [241, 19] width 11 height 11
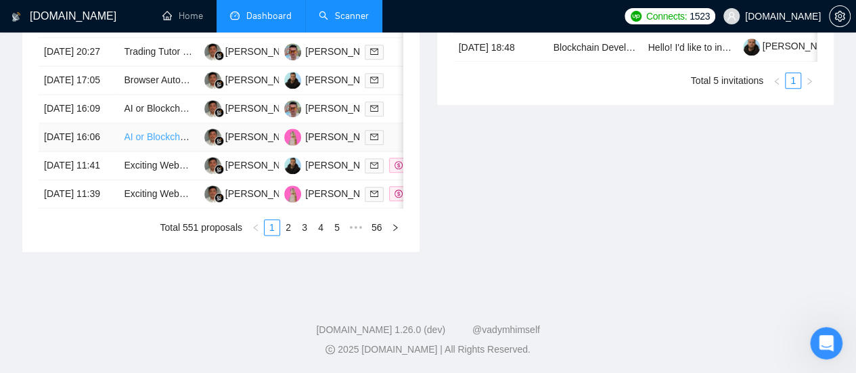
click at [156, 131] on link "AI or Blockchain Specialist" at bounding box center [180, 136] width 112 height 11
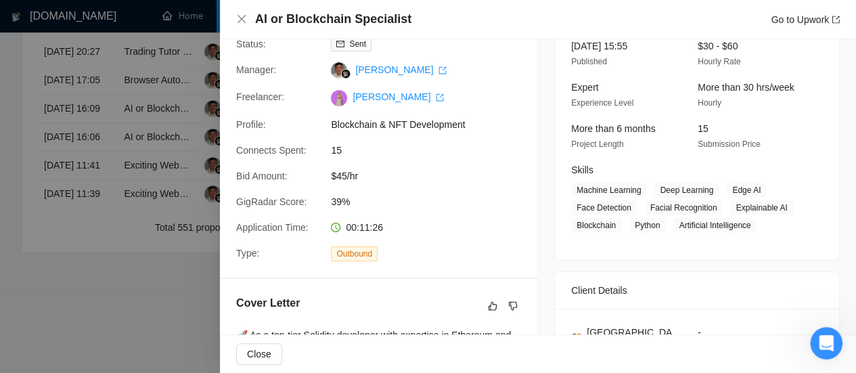
scroll to position [81, 0]
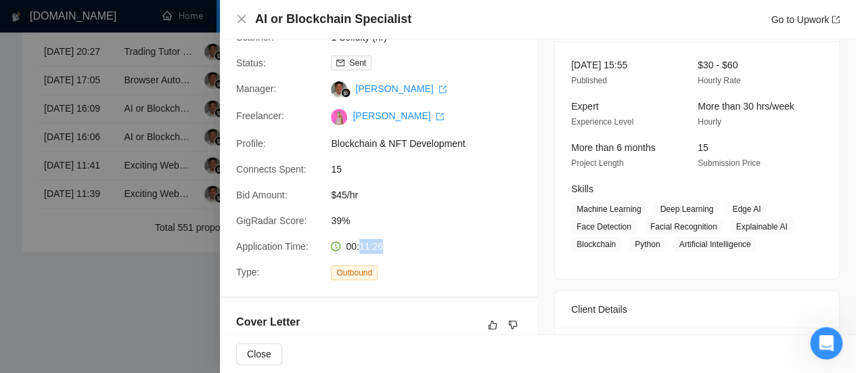
drag, startPoint x: 357, startPoint y: 248, endPoint x: 378, endPoint y: 246, distance: 20.3
click at [378, 246] on span "00:11:26" at bounding box center [364, 246] width 37 height 11
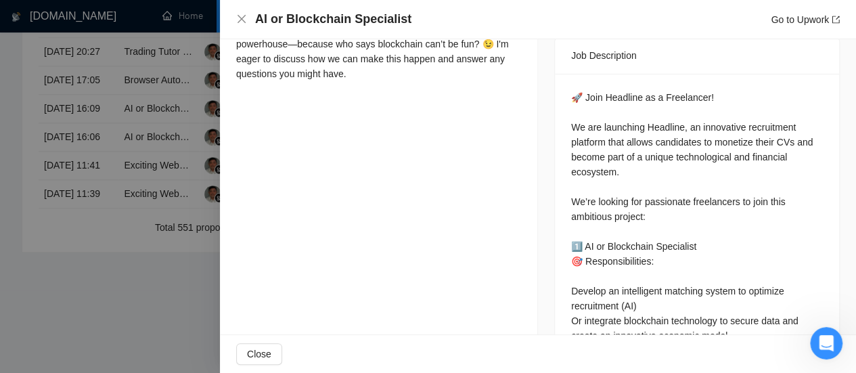
scroll to position [570, 0]
click at [240, 22] on icon "close" at bounding box center [241, 19] width 11 height 11
